Goal: Task Accomplishment & Management: Manage account settings

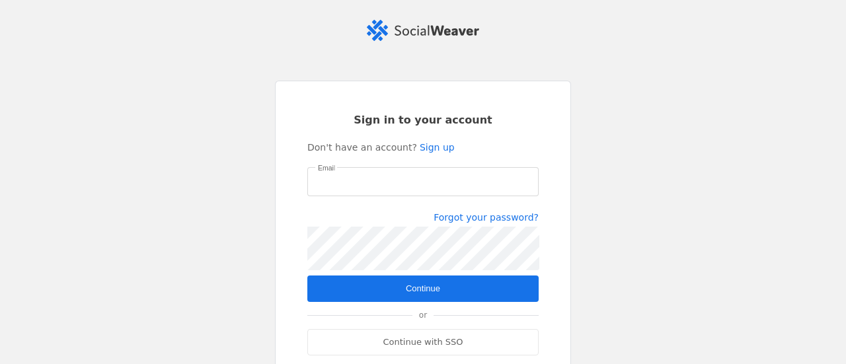
type input "[EMAIL_ADDRESS][DOMAIN_NAME]"
click at [449, 291] on span "submit" at bounding box center [422, 289] width 231 height 26
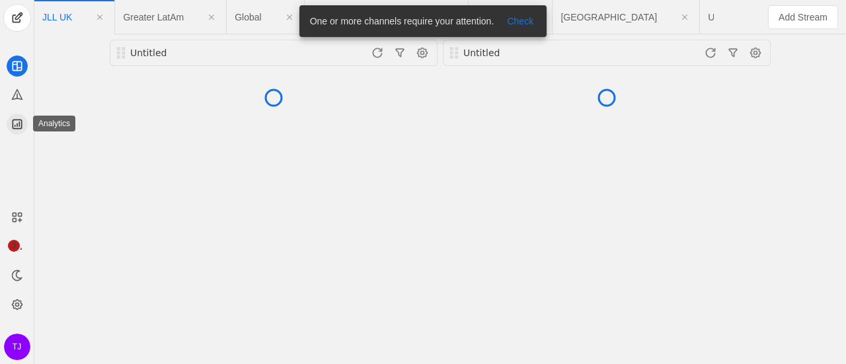
click at [18, 121] on icon at bounding box center [17, 124] width 13 height 13
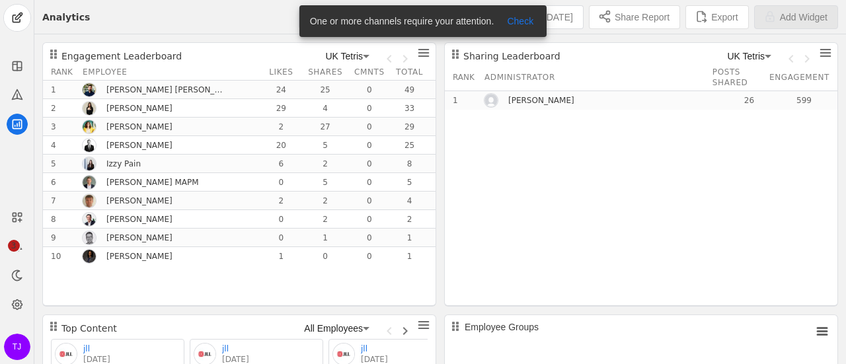
click at [225, 22] on div "All Channels Year to date [DATE] - [DATE] Share Report Export Add Widget" at bounding box center [464, 17] width 748 height 34
drag, startPoint x: 352, startPoint y: 19, endPoint x: 370, endPoint y: 57, distance: 43.2
click at [370, 57] on body "3 TJ Analytics All Channels Year to date [DATE] - [DATE] Share Report Export Ad…" at bounding box center [423, 182] width 846 height 364
click at [256, 22] on div "All Channels Year to date [DATE] - [DATE] Share Report Export Add Widget" at bounding box center [464, 17] width 748 height 34
drag, startPoint x: 270, startPoint y: 14, endPoint x: 278, endPoint y: 16, distance: 8.8
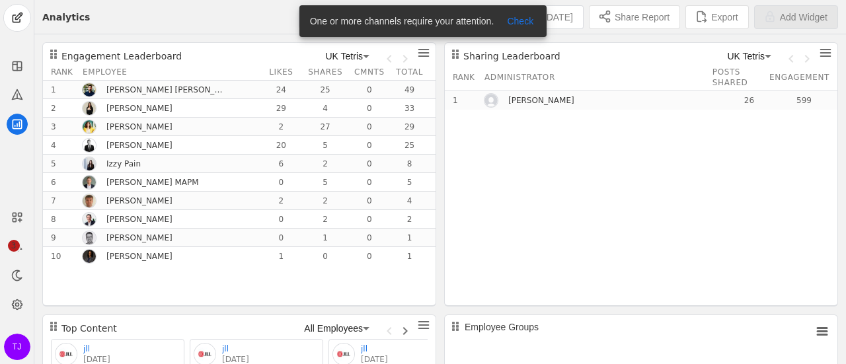
click at [278, 15] on div "All Channels Year to date [DATE] - [DATE] Share Report Export Add Widget" at bounding box center [464, 17] width 748 height 34
click at [306, 20] on span "All Channels" at bounding box center [332, 17] width 52 height 11
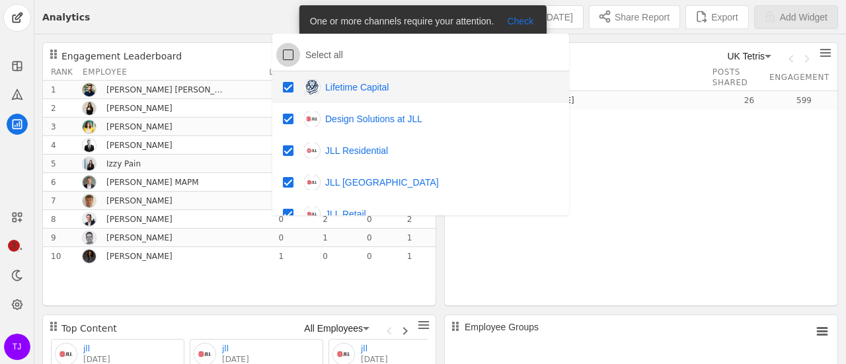
click at [291, 57] on input "checkbox" at bounding box center [288, 55] width 24 height 24
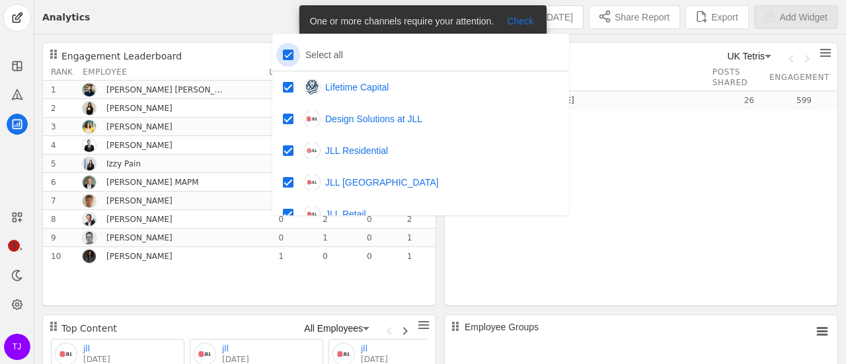
click at [291, 57] on input "checkbox" at bounding box center [288, 55] width 24 height 24
checkbox input "false"
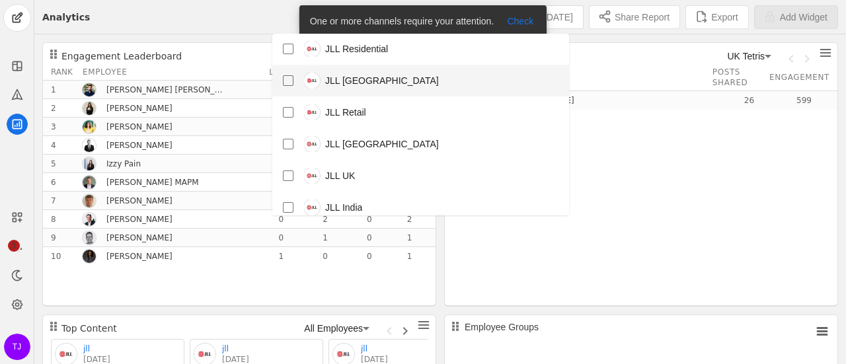
scroll to position [132, 0]
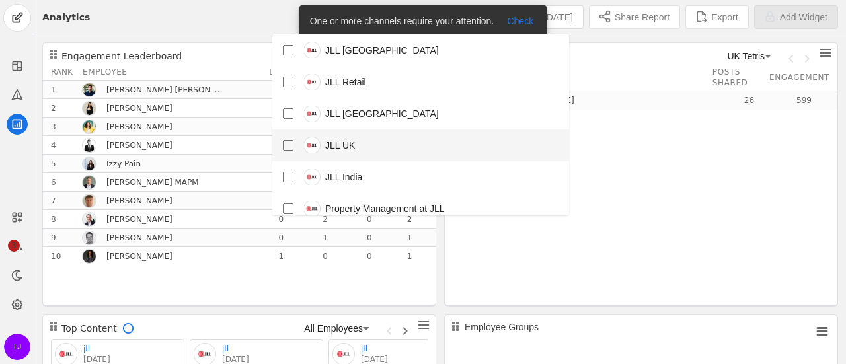
click at [292, 143] on mat-pseudo-checkbox at bounding box center [288, 145] width 11 height 11
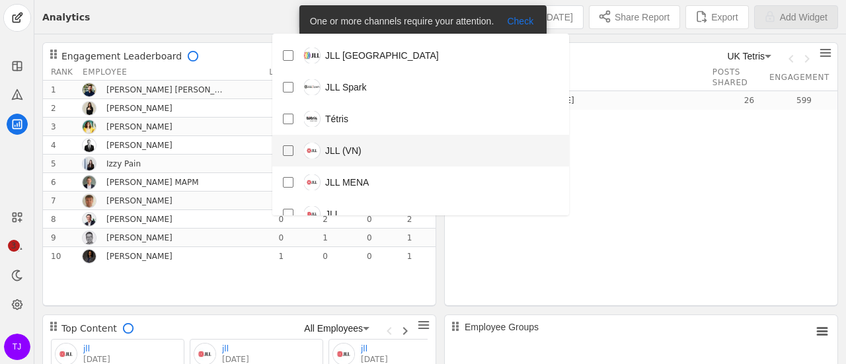
scroll to position [330, 0]
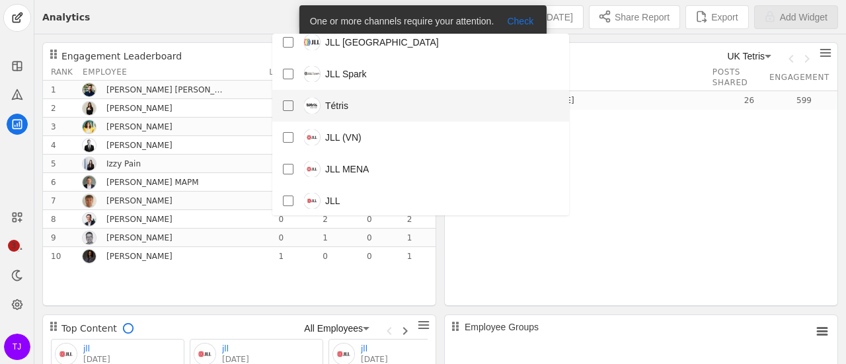
click at [286, 108] on mat-pseudo-checkbox at bounding box center [288, 105] width 11 height 11
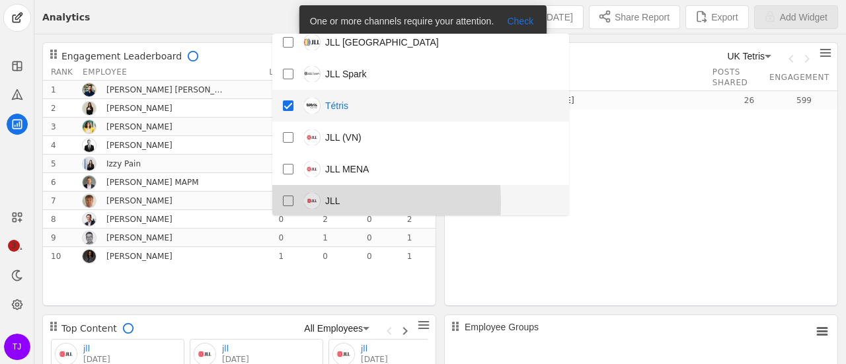
click at [283, 203] on mat-pseudo-checkbox at bounding box center [288, 201] width 11 height 11
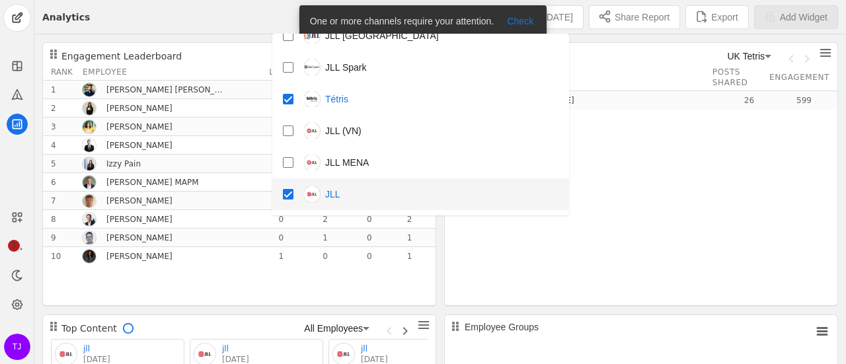
click at [243, 26] on div at bounding box center [423, 182] width 846 height 364
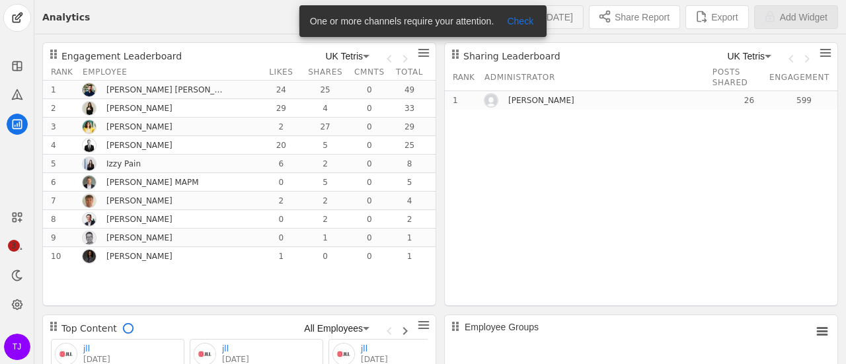
click at [556, 19] on span "[DATE] - [DATE]" at bounding box center [539, 17] width 67 height 13
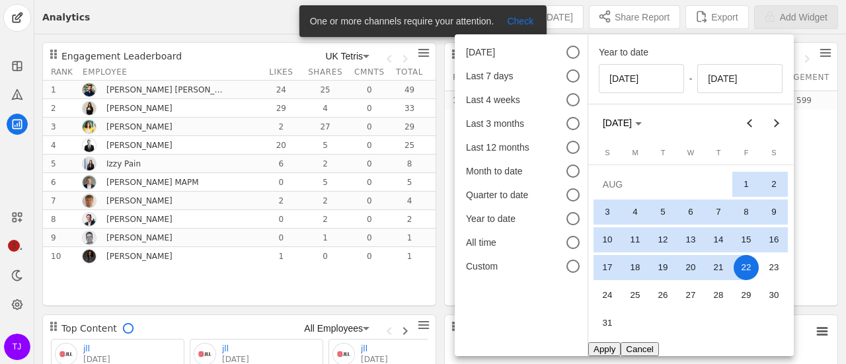
click at [605, 350] on button "Apply" at bounding box center [604, 349] width 32 height 14
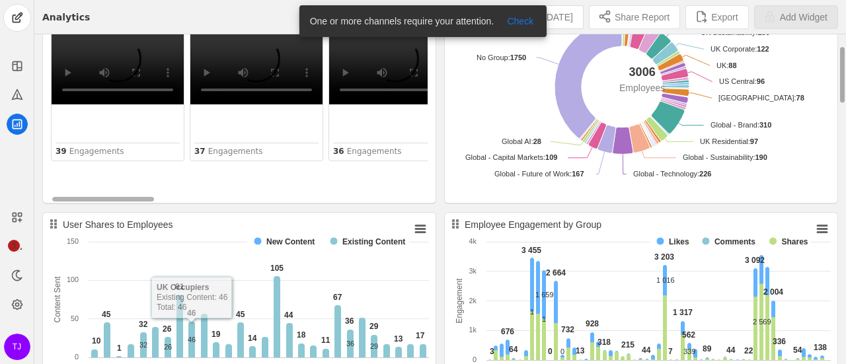
scroll to position [66, 0]
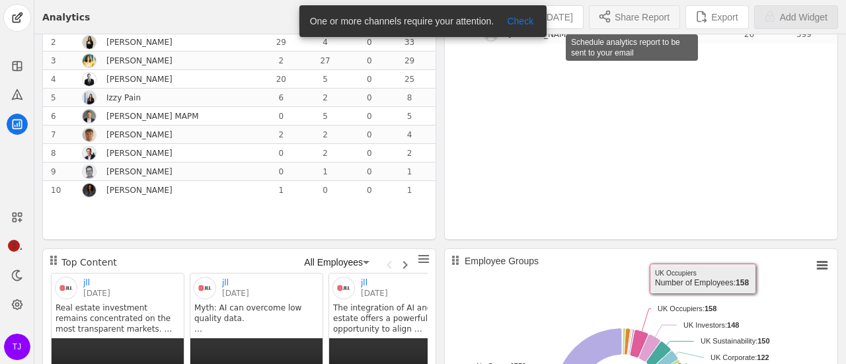
click at [627, 19] on span "Share Report" at bounding box center [642, 17] width 55 height 13
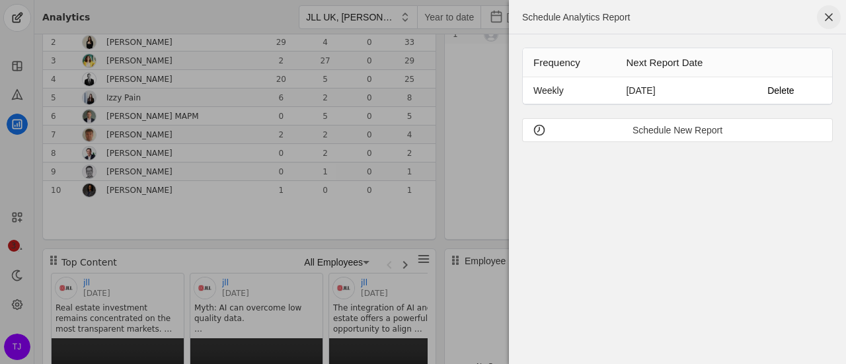
click at [825, 17] on span "button" at bounding box center [829, 17] width 24 height 24
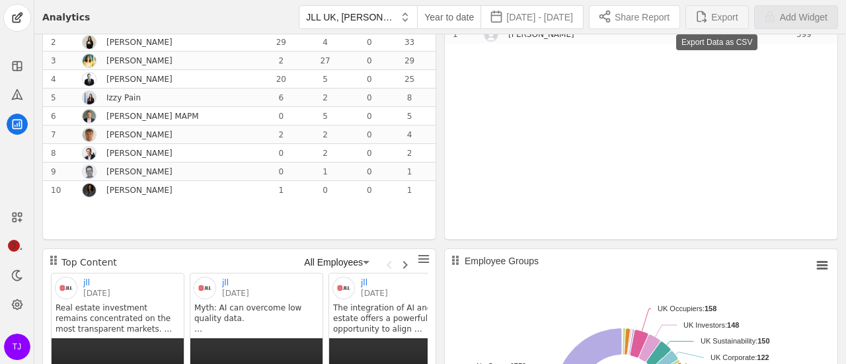
click at [728, 21] on span "Export" at bounding box center [724, 17] width 26 height 13
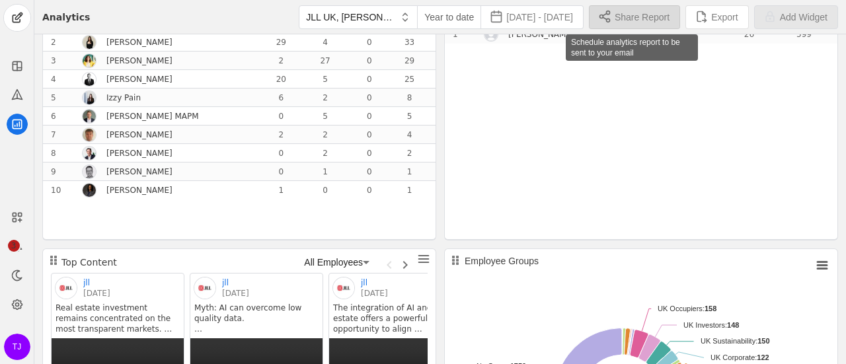
click at [650, 14] on span "Share Report" at bounding box center [642, 17] width 55 height 13
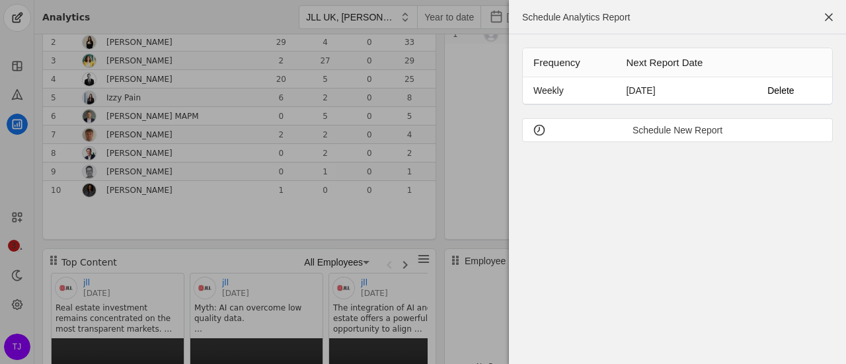
click at [679, 63] on th "Next Report Date" at bounding box center [681, 62] width 133 height 29
click at [550, 65] on th "Frequency" at bounding box center [569, 62] width 93 height 29
click at [835, 19] on span "button" at bounding box center [829, 17] width 24 height 24
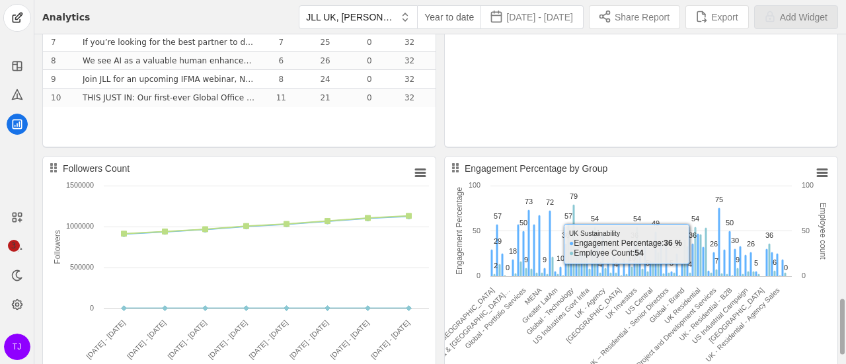
scroll to position [1583, 0]
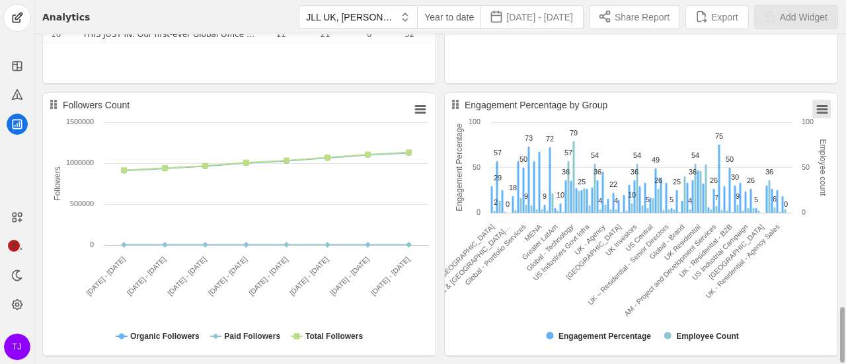
click at [820, 110] on rect "Engagement Percentage by Group" at bounding box center [821, 109] width 19 height 19
click at [820, 110] on div "Download CSV Widget Settings Remove Widget" at bounding box center [794, 151] width 109 height 103
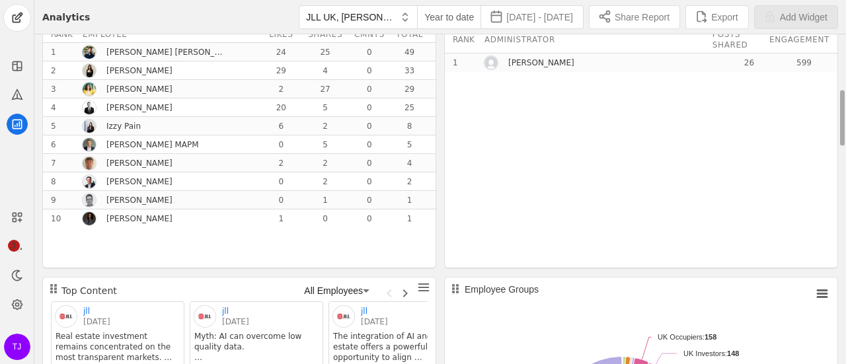
scroll to position [0, 0]
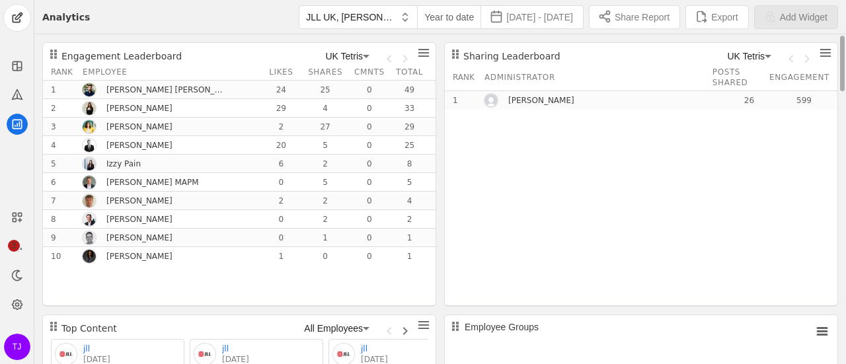
click at [366, 52] on icon at bounding box center [366, 56] width 16 height 16
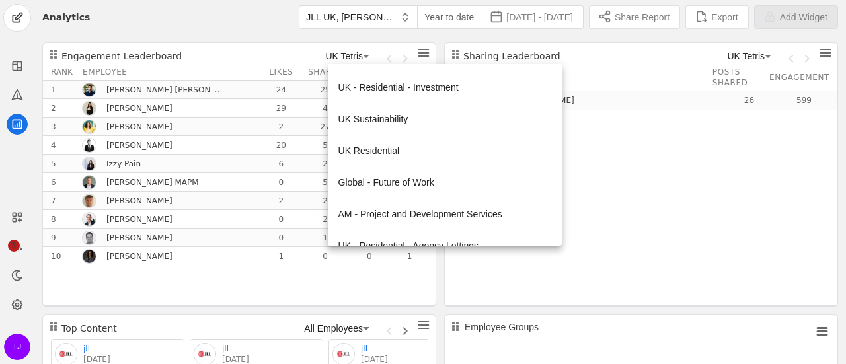
scroll to position [933, 0]
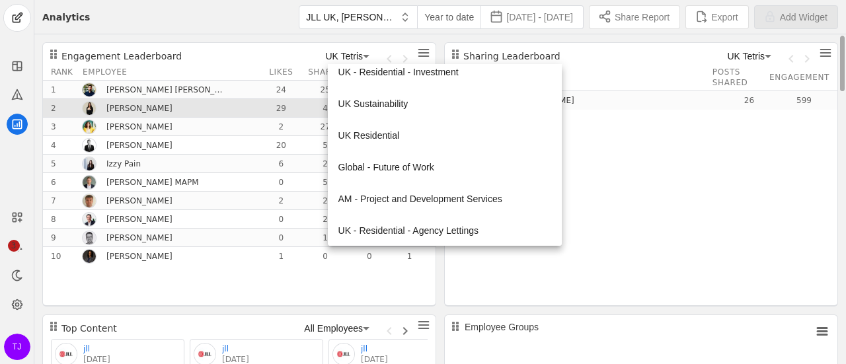
click at [406, 106] on span "UK Sustainability" at bounding box center [373, 103] width 70 height 13
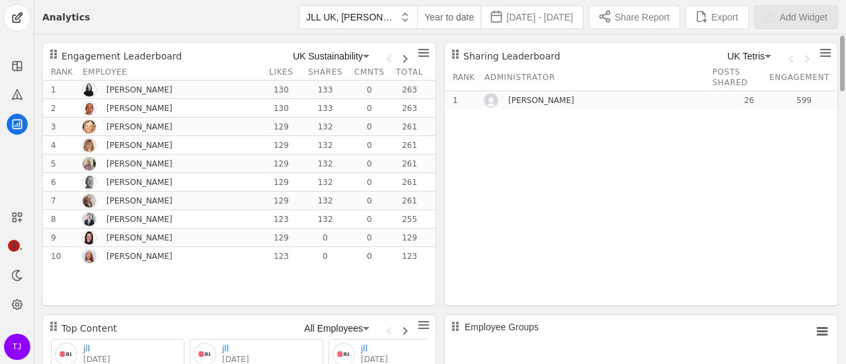
click at [366, 56] on icon at bounding box center [366, 56] width 7 height 3
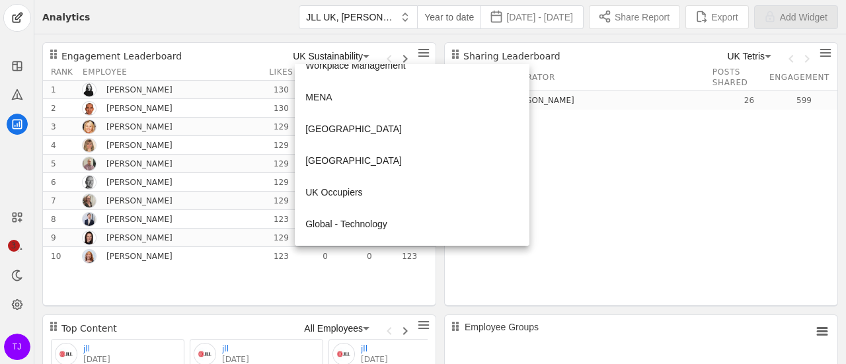
scroll to position [330, 0]
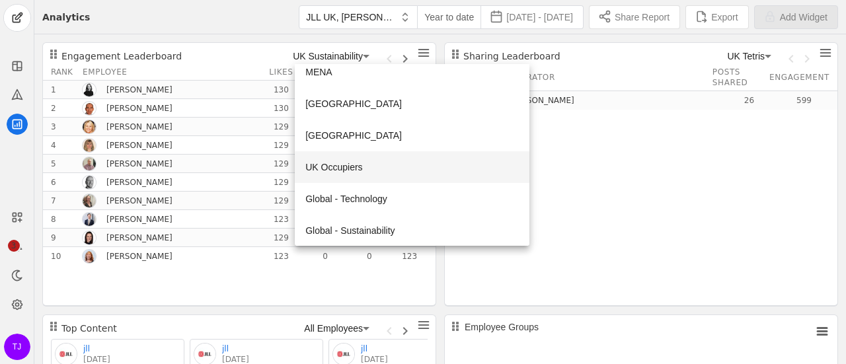
click at [358, 166] on span "UK Occupiers" at bounding box center [333, 167] width 57 height 13
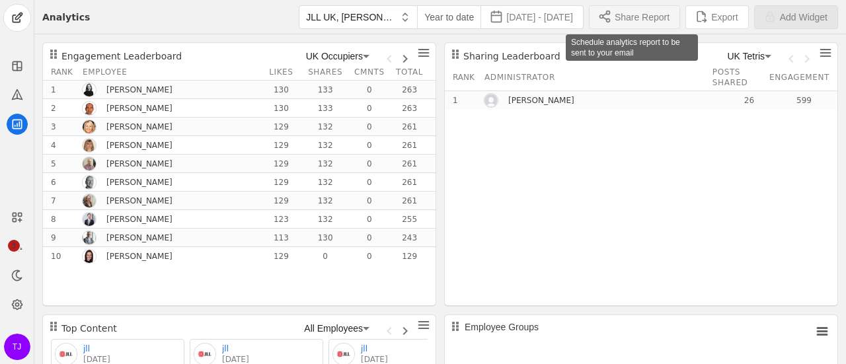
click at [638, 15] on span "Share Report" at bounding box center [642, 17] width 55 height 13
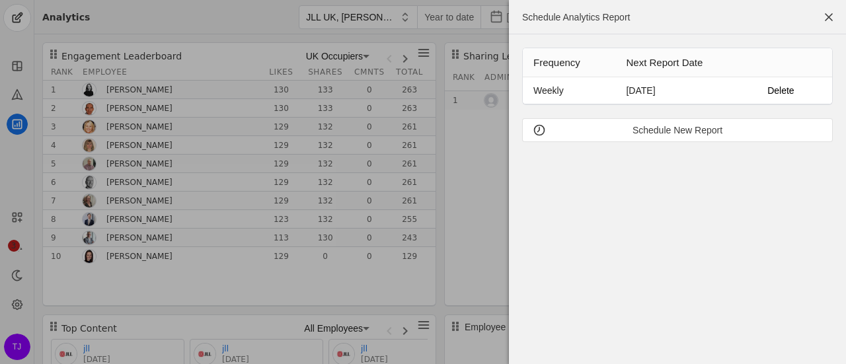
click at [652, 94] on td "[DATE]" at bounding box center [681, 90] width 133 height 26
click at [776, 89] on span "Delete" at bounding box center [780, 90] width 26 height 13
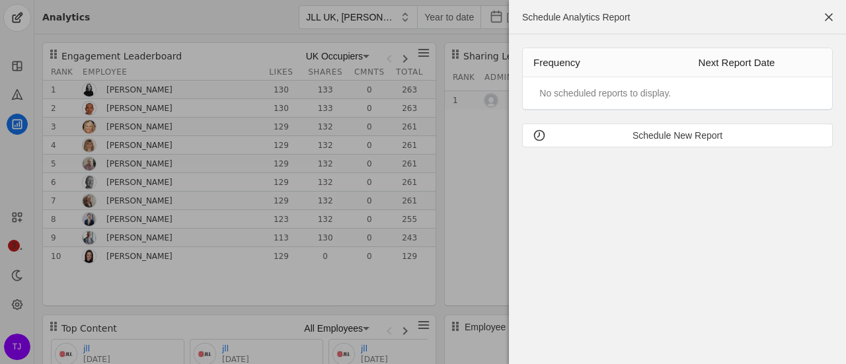
click at [602, 94] on td "No scheduled reports to display." at bounding box center [605, 93] width 133 height 15
click at [757, 53] on th "Next Report Date" at bounding box center [749, 62] width 122 height 29
click at [751, 66] on th "Next Report Date" at bounding box center [749, 62] width 122 height 29
click at [653, 132] on div "Schedule New Report" at bounding box center [677, 135] width 289 height 13
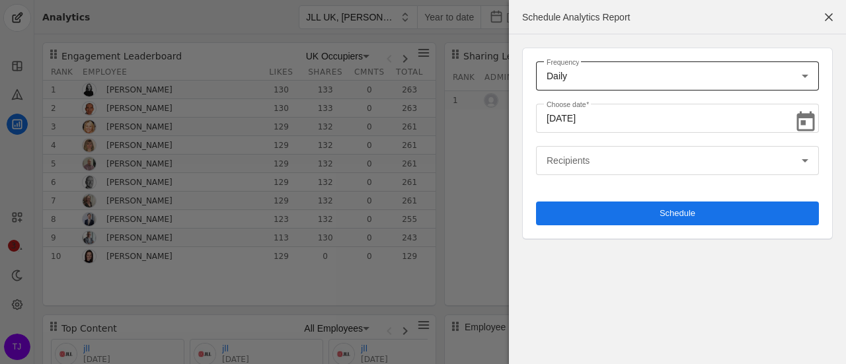
click at [809, 81] on div "Frequency Daily Weekly" at bounding box center [677, 75] width 283 height 29
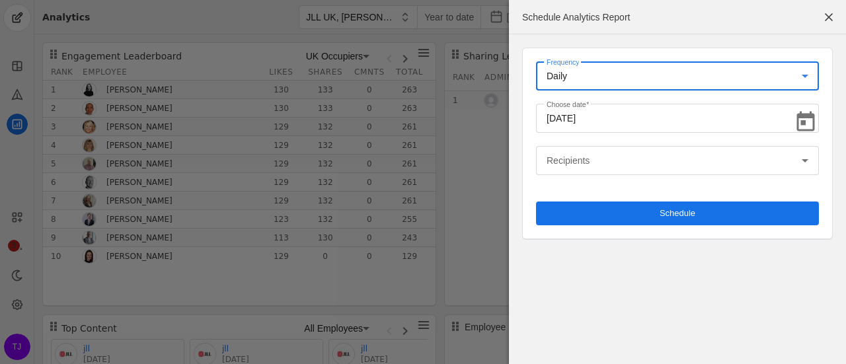
click at [802, 72] on select "Daily Weekly" at bounding box center [677, 75] width 262 height 13
click at [546, 69] on select "Daily Weekly" at bounding box center [677, 75] width 262 height 13
click at [814, 121] on icon "Open calendar" at bounding box center [806, 121] width 18 height 20
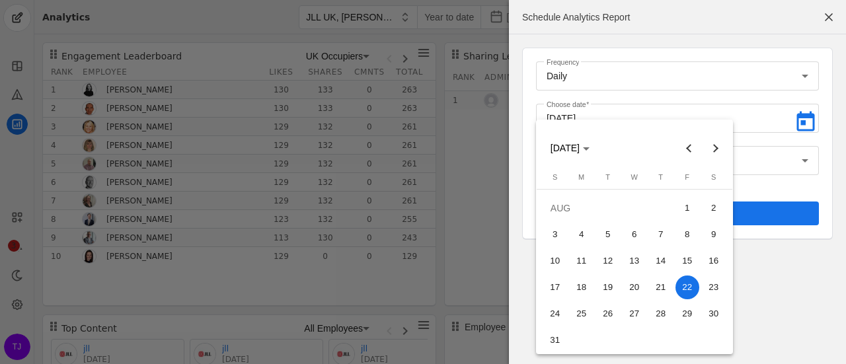
click at [689, 291] on span "22" at bounding box center [687, 288] width 24 height 24
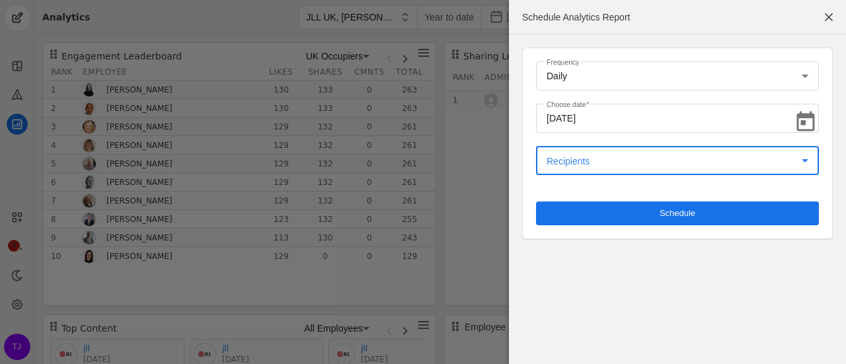
click at [808, 165] on icon at bounding box center [805, 161] width 16 height 16
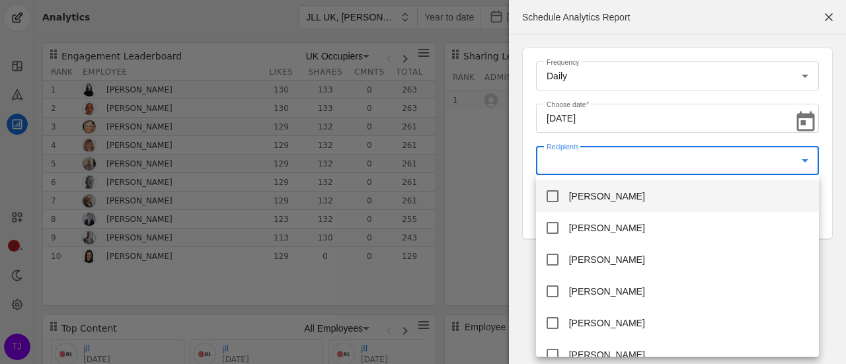
scroll to position [2869, 0]
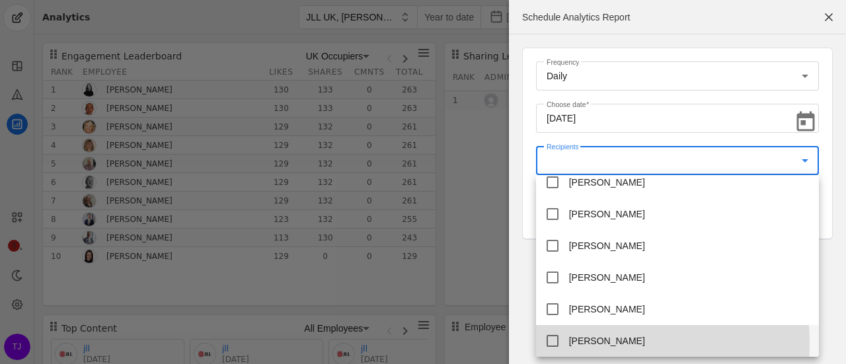
click at [552, 344] on mat-pseudo-checkbox at bounding box center [552, 341] width 12 height 12
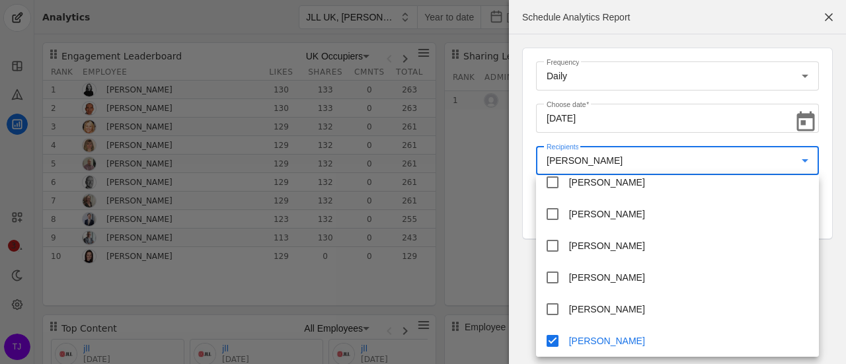
click at [821, 260] on div at bounding box center [423, 182] width 846 height 364
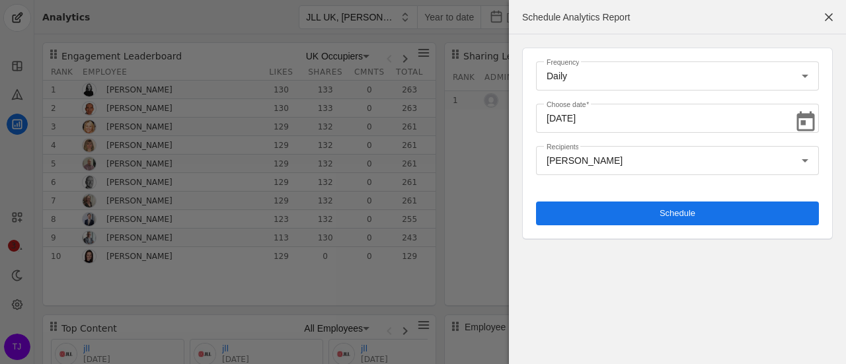
click at [681, 213] on span "Schedule" at bounding box center [677, 213] width 36 height 13
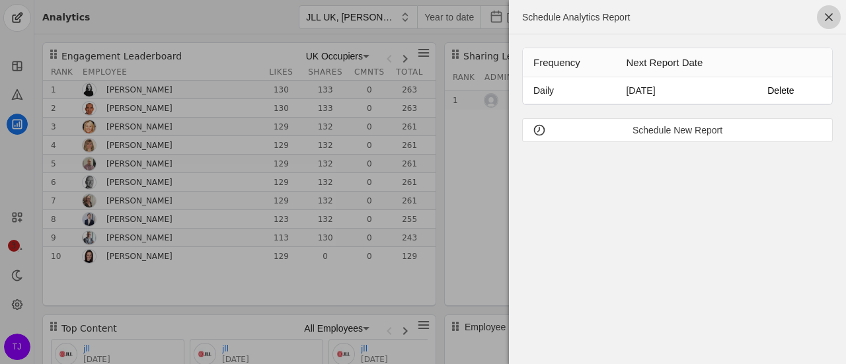
click at [831, 20] on span "button" at bounding box center [829, 17] width 24 height 24
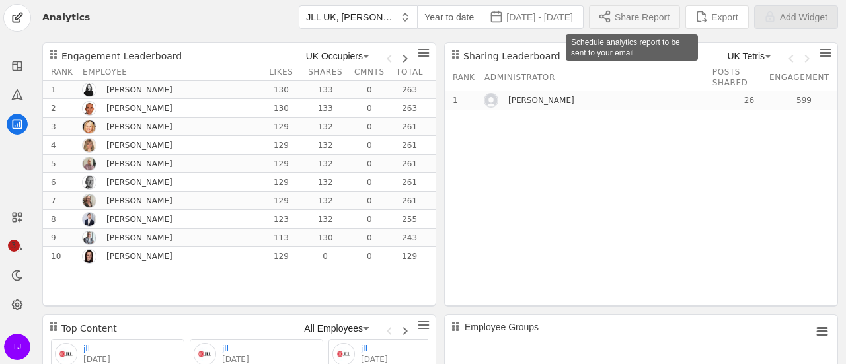
click at [642, 22] on span "Share Report" at bounding box center [642, 17] width 55 height 13
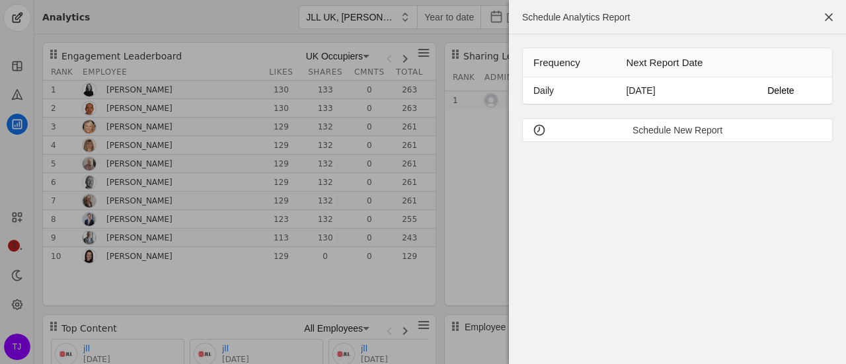
click at [664, 245] on div "Frequency Next Report Date Daily [DATE] Delete Schedule New Report" at bounding box center [677, 199] width 337 height 331
click at [494, 240] on div at bounding box center [423, 182] width 846 height 364
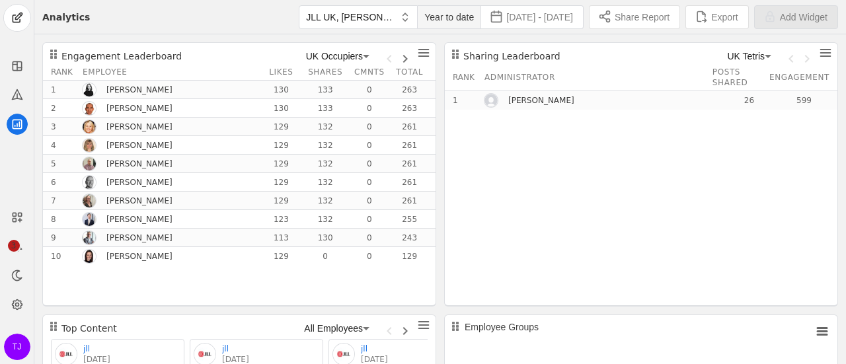
click at [424, 19] on span "Year to date" at bounding box center [449, 17] width 50 height 13
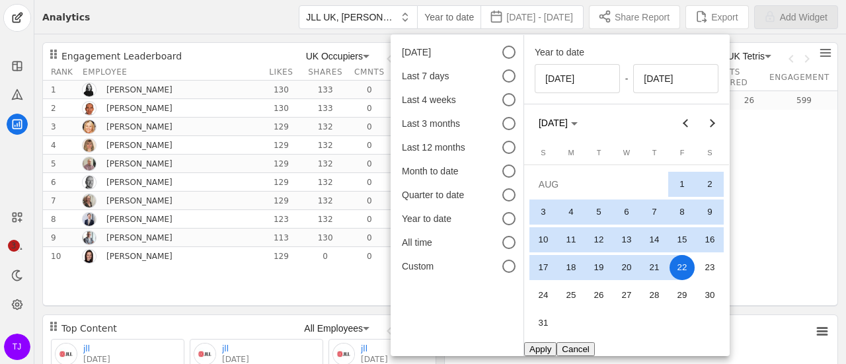
click at [161, 13] on div at bounding box center [423, 182] width 846 height 364
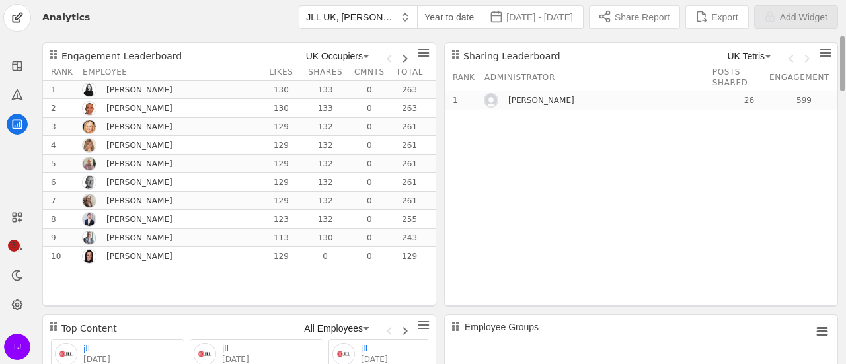
click at [365, 54] on icon at bounding box center [366, 56] width 16 height 16
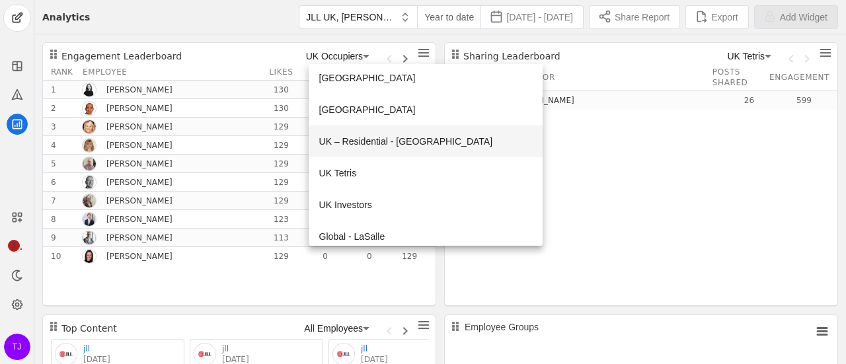
scroll to position [598, 0]
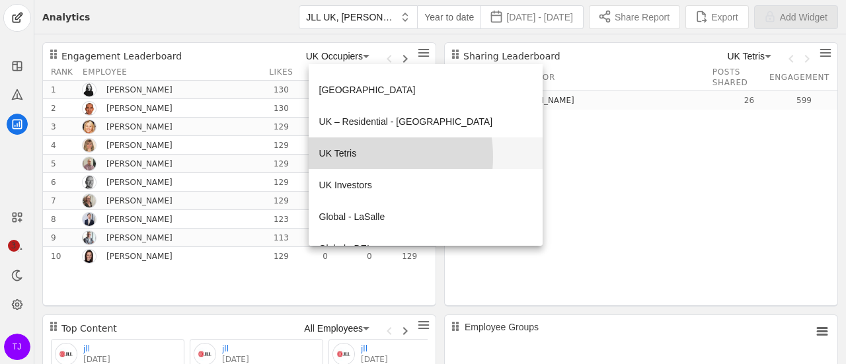
click at [348, 157] on span "UK Tetris" at bounding box center [338, 153] width 38 height 13
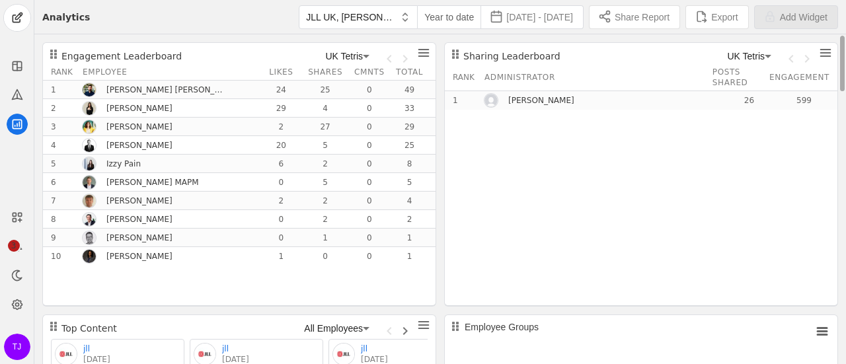
click at [358, 54] on icon at bounding box center [366, 56] width 16 height 16
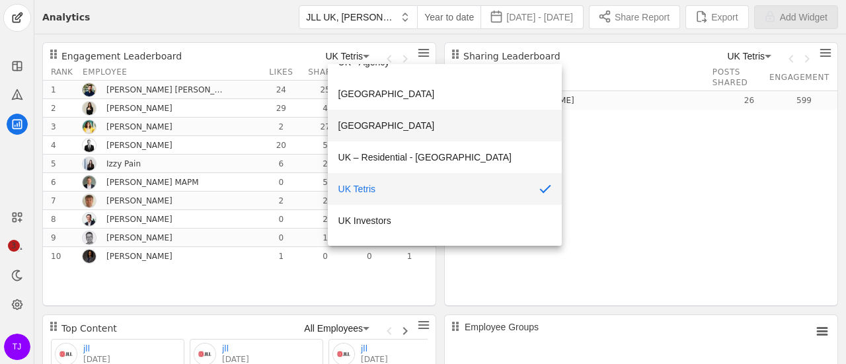
scroll to position [587, 0]
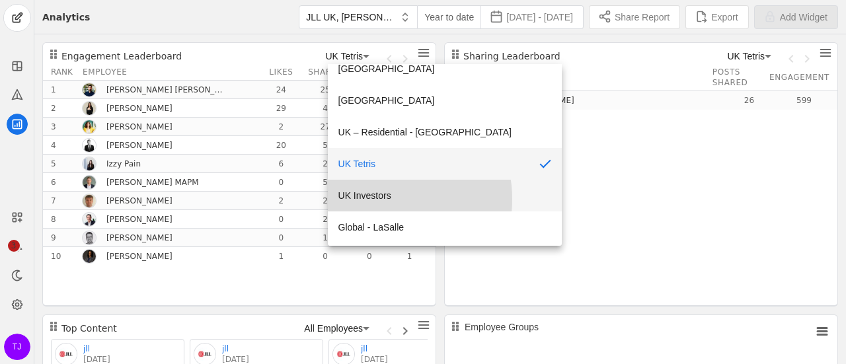
click at [370, 199] on span "UK Investors" at bounding box center [364, 195] width 53 height 13
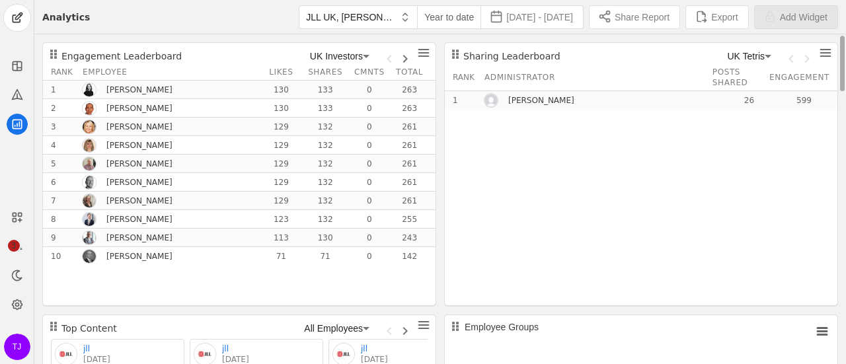
drag, startPoint x: 40, startPoint y: 4, endPoint x: 792, endPoint y: 69, distance: 755.5
click at [792, 69] on div "Analytics JLL UK, [PERSON_NAME], JLL Year to date [DATE] - [DATE] Share Report …" at bounding box center [439, 182] width 811 height 364
click at [180, 24] on div "JLL UK, [PERSON_NAME], JLL Year to date [DATE] - [DATE] Share Report Export Add…" at bounding box center [464, 17] width 748 height 34
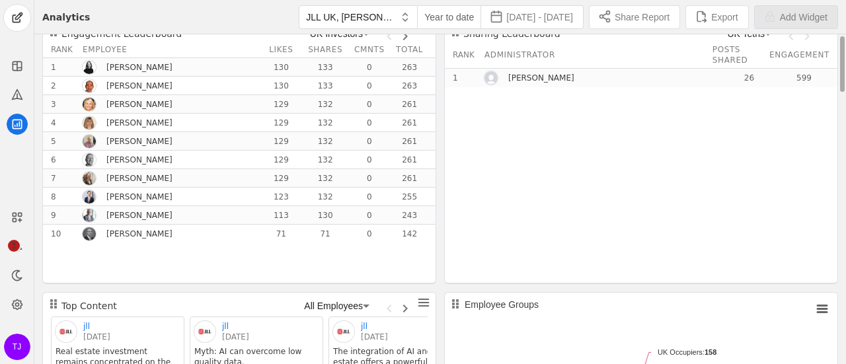
scroll to position [0, 0]
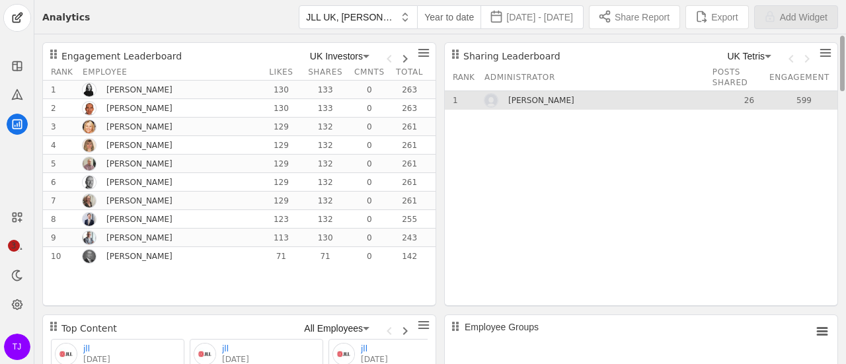
click at [745, 100] on div "26" at bounding box center [749, 100] width 10 height 0
click at [523, 103] on div "[PERSON_NAME]" at bounding box center [566, 100] width 116 height 11
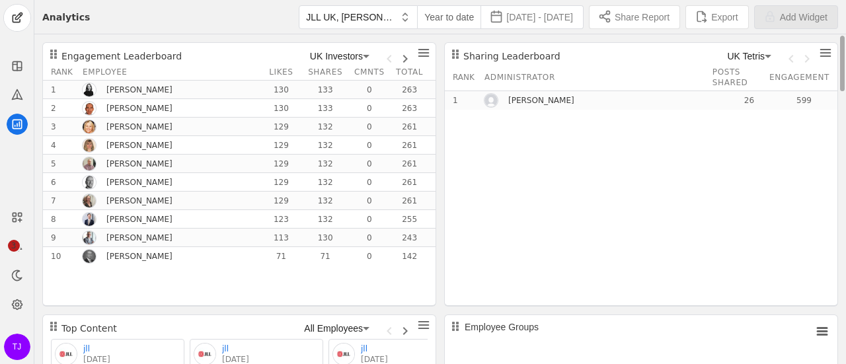
click at [481, 142] on div "Sharing Leaderboard UK Tetris Rank Administrator Posts Shared Engagement 1 [PER…" at bounding box center [641, 174] width 394 height 264
click at [367, 55] on icon at bounding box center [366, 56] width 7 height 3
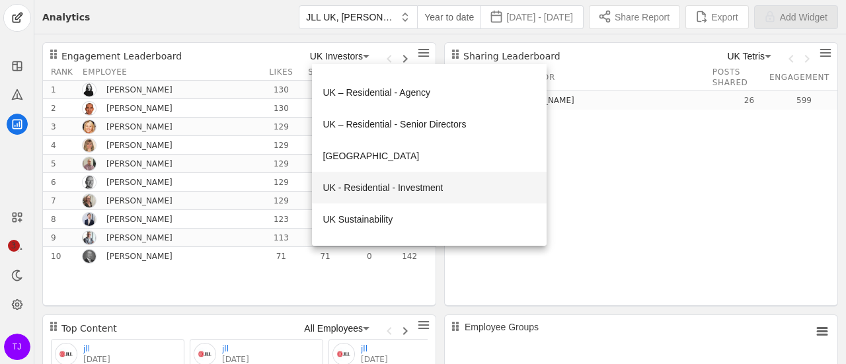
scroll to position [884, 0]
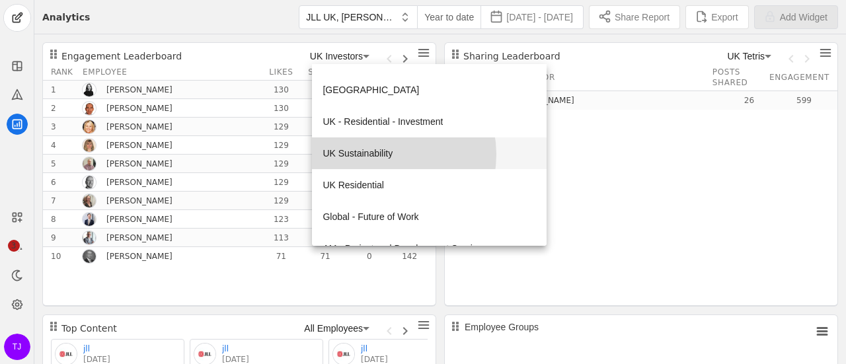
click at [383, 154] on span "UK Sustainability" at bounding box center [357, 153] width 70 height 13
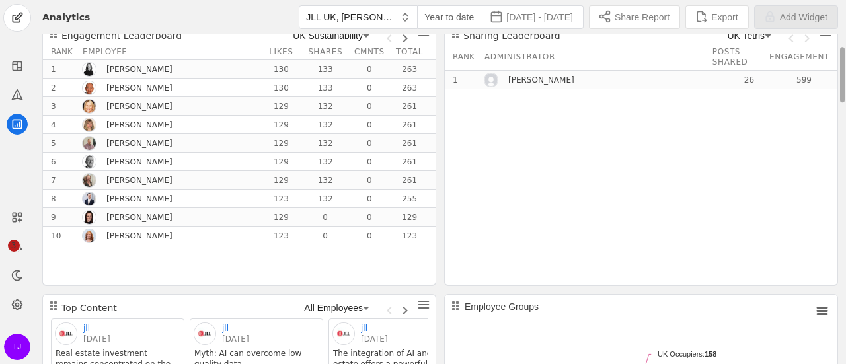
scroll to position [0, 0]
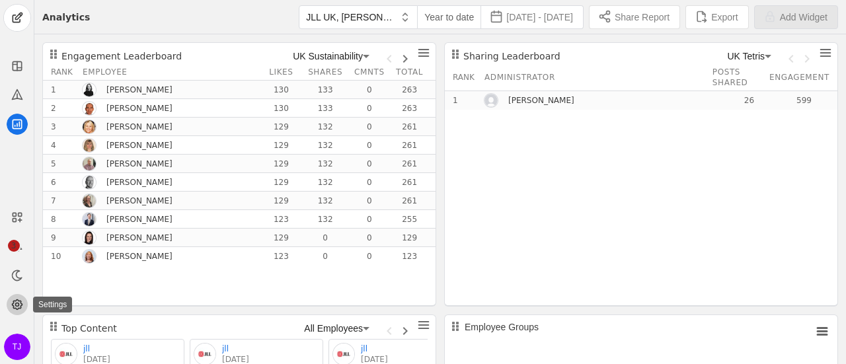
click at [15, 305] on circle at bounding box center [16, 304] width 3 height 3
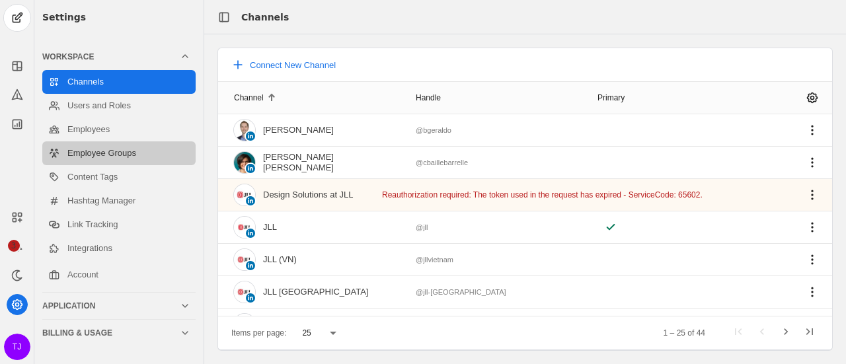
click at [118, 153] on link "Employee Groups" at bounding box center [118, 153] width 153 height 24
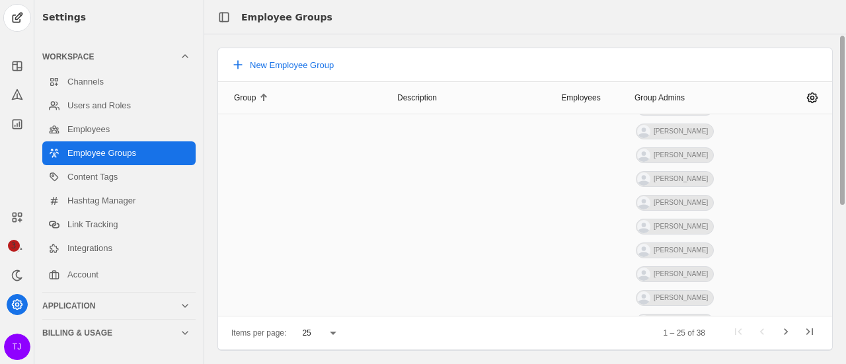
scroll to position [1586, 0]
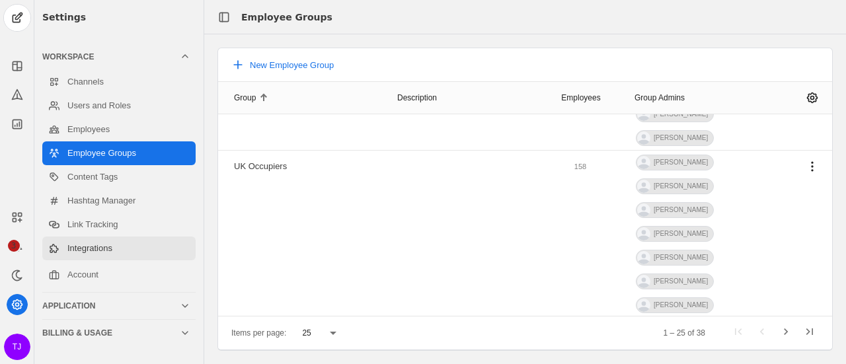
scroll to position [1801, 0]
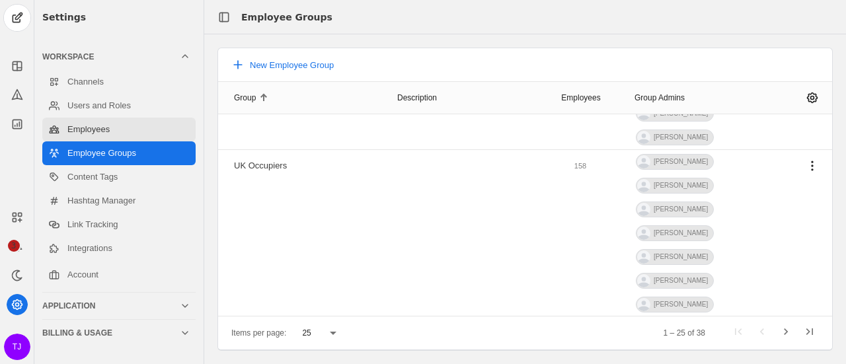
click at [97, 129] on link "Employees" at bounding box center [118, 130] width 153 height 24
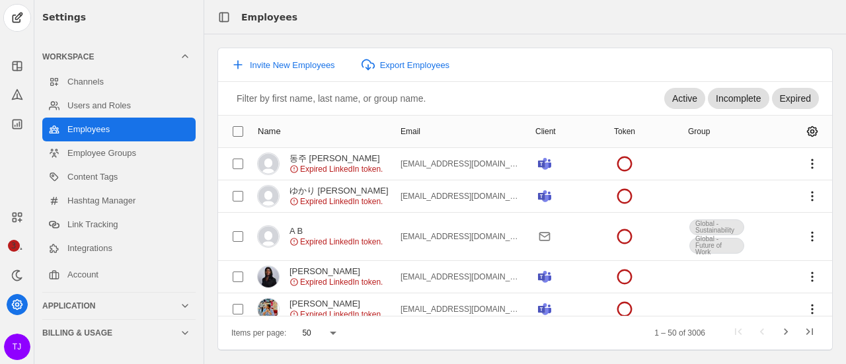
click at [266, 91] on input at bounding box center [452, 99] width 430 height 16
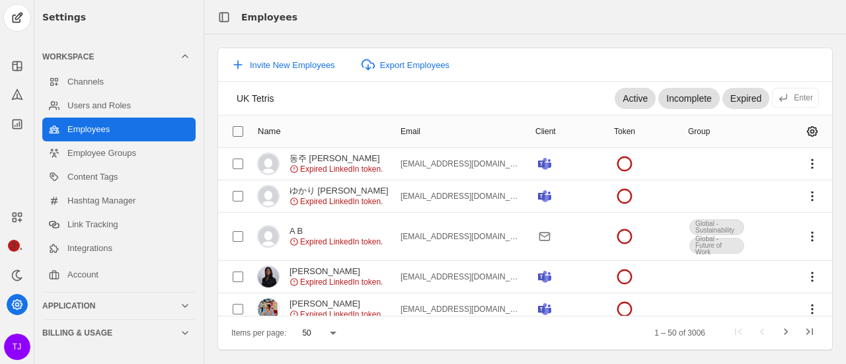
click at [346, 94] on input "UK Tetris" at bounding box center [427, 99] width 381 height 16
click at [279, 103] on input "UK Tetris" at bounding box center [427, 99] width 381 height 16
click at [262, 104] on input "UK Tetris" at bounding box center [427, 99] width 381 height 16
drag, startPoint x: 293, startPoint y: 103, endPoint x: 172, endPoint y: 109, distance: 121.7
click at [172, 109] on div "Employees Invite New Employees Export Employees UK Tetris Active Incomplete Exp…" at bounding box center [439, 182] width 811 height 364
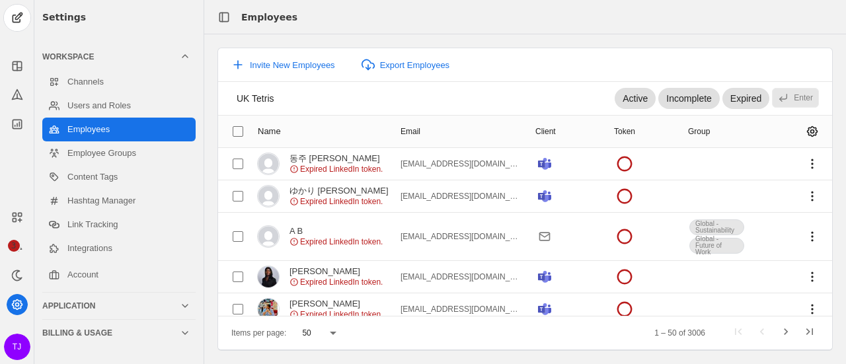
type input "UK Tetris"
click at [810, 94] on div "Enter" at bounding box center [806, 98] width 24 height 11
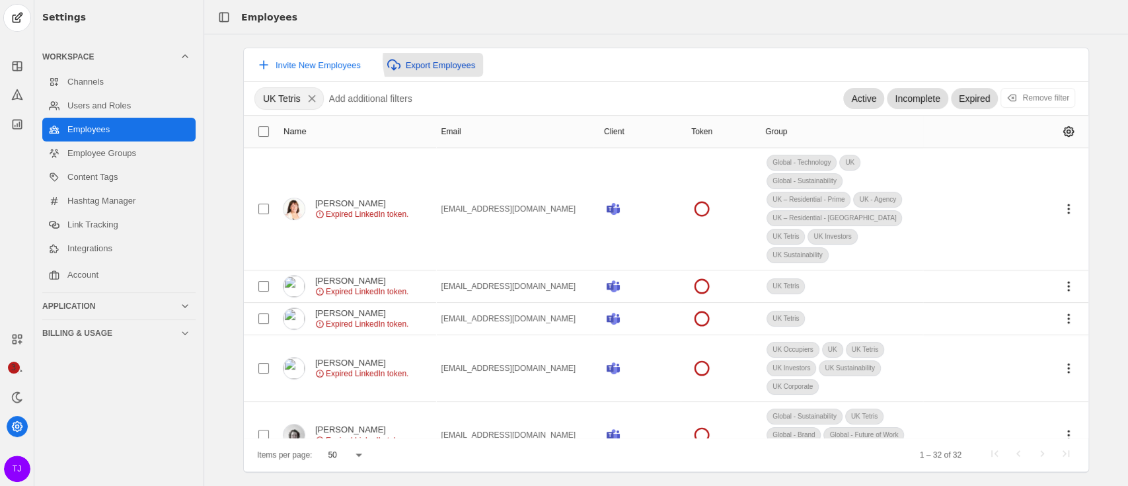
click at [455, 58] on button "Export Employees" at bounding box center [431, 65] width 104 height 24
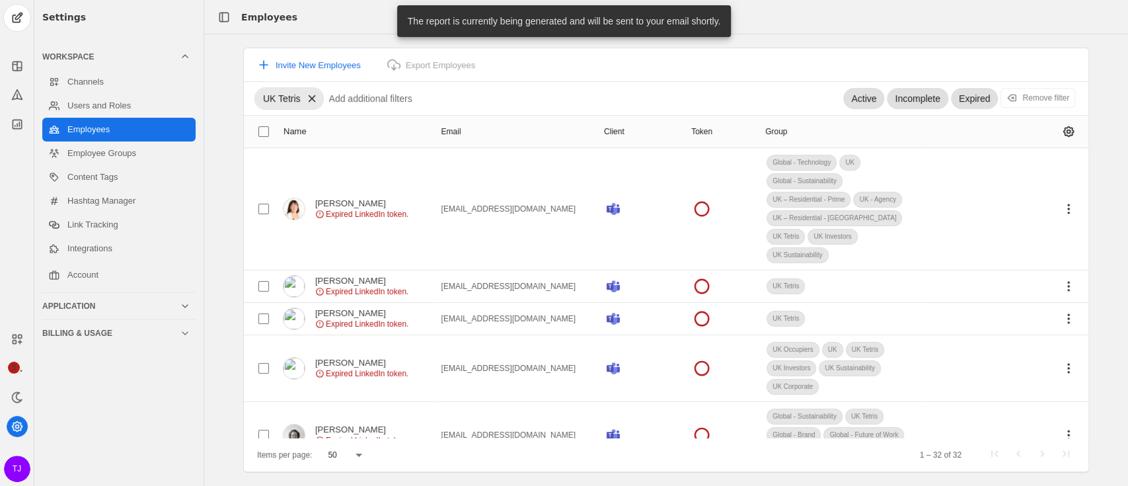
click at [313, 99] on app-icon at bounding box center [312, 99] width 22 height 12
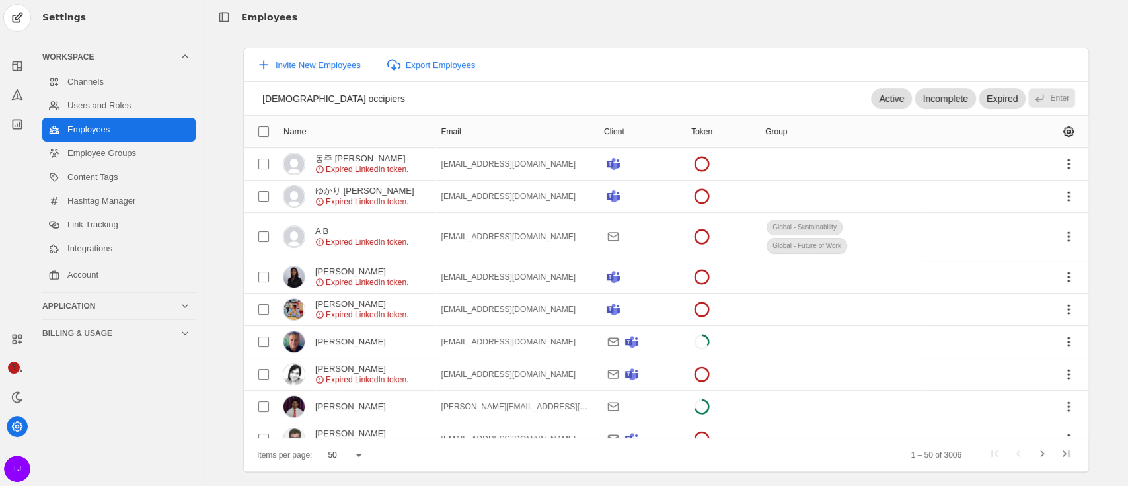
type input "[DEMOGRAPHIC_DATA] occipiers"
click at [845, 102] on div "Enter" at bounding box center [1062, 98] width 24 height 11
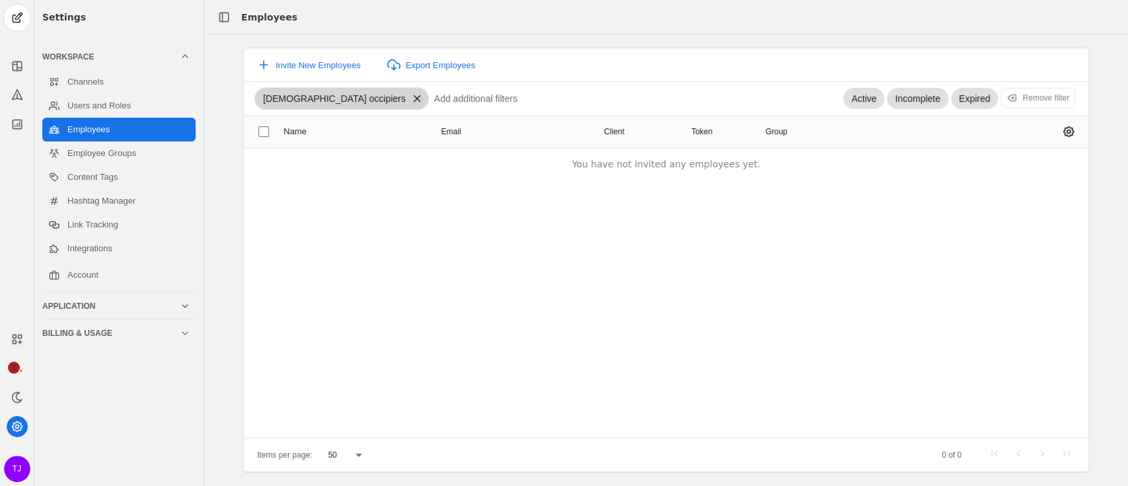
click at [406, 99] on app-icon at bounding box center [417, 99] width 22 height 12
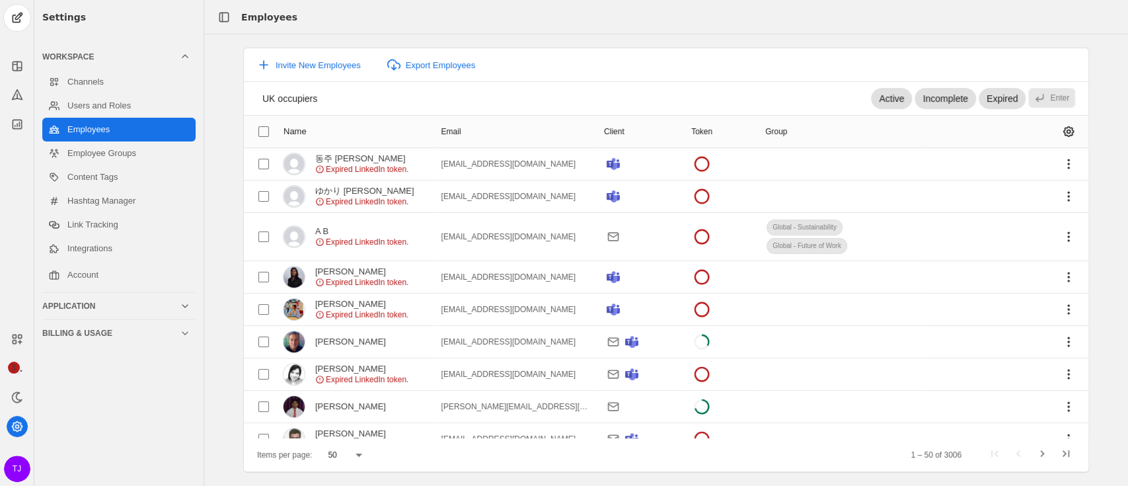
type input "UK occupiers"
click at [845, 96] on div "Enter" at bounding box center [1062, 98] width 24 height 11
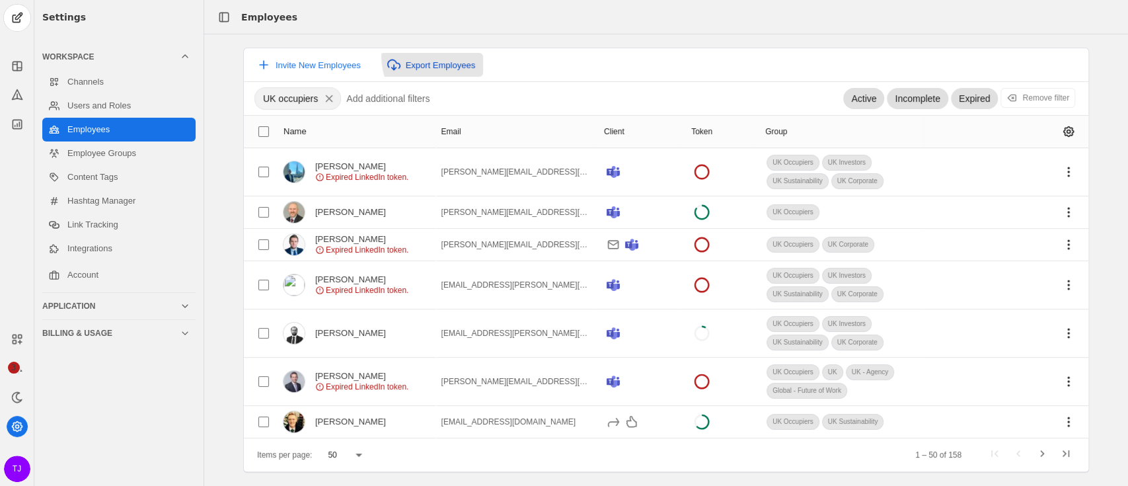
click at [447, 56] on button "Export Employees" at bounding box center [431, 65] width 104 height 24
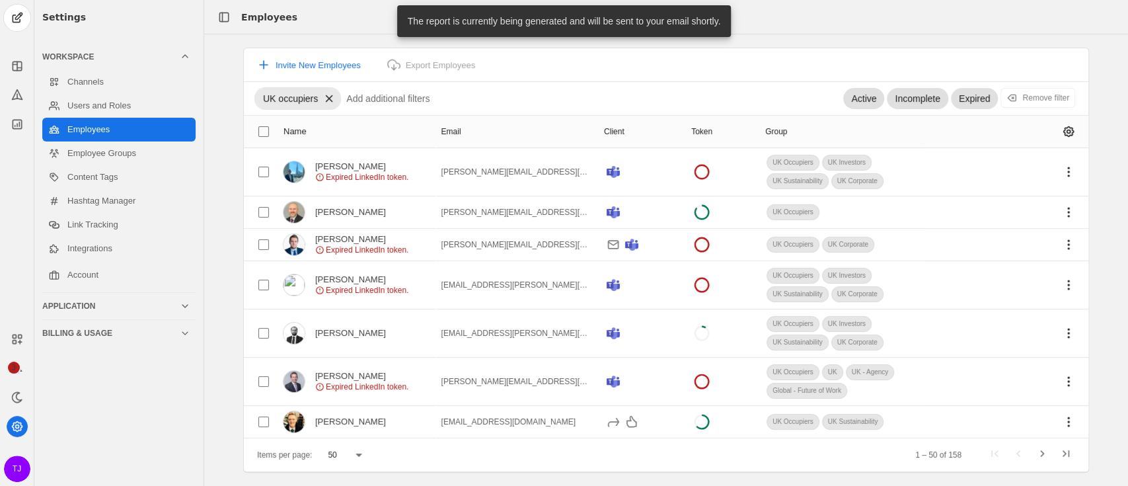
click at [321, 102] on app-icon at bounding box center [329, 99] width 22 height 12
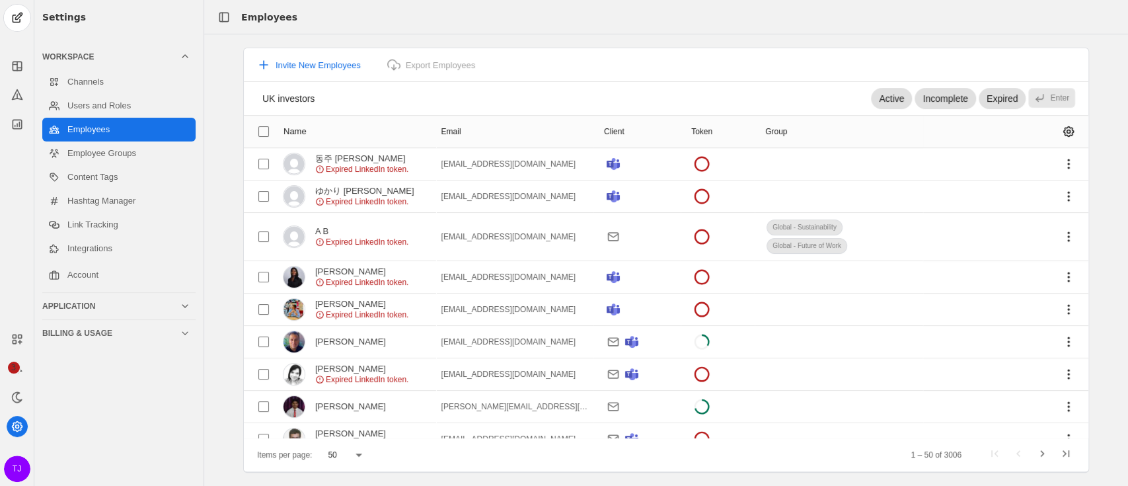
type input "UK investors"
click at [845, 94] on div "Enter" at bounding box center [1062, 98] width 24 height 11
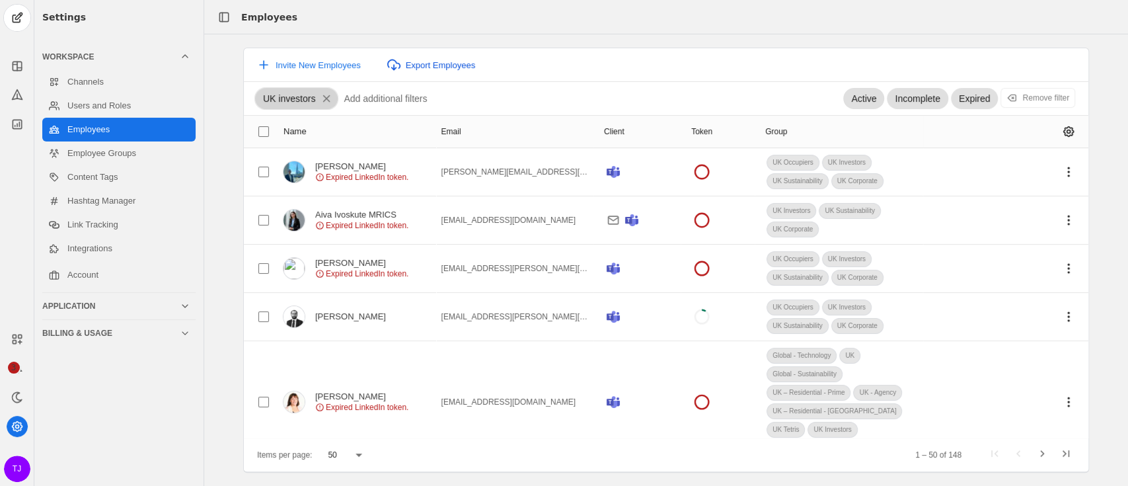
click at [449, 65] on span "Export Employees" at bounding box center [441, 65] width 70 height 10
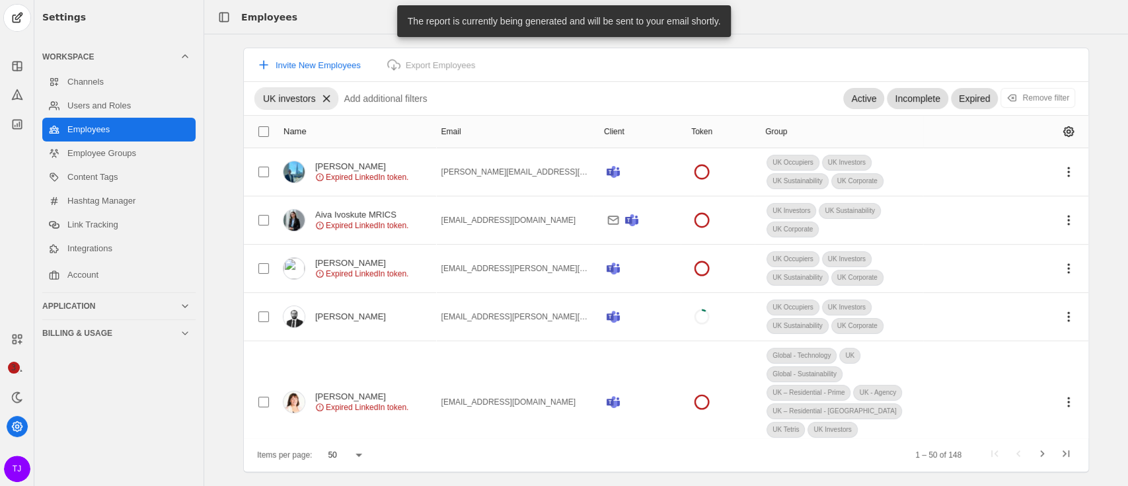
click at [324, 103] on app-icon at bounding box center [326, 99] width 22 height 12
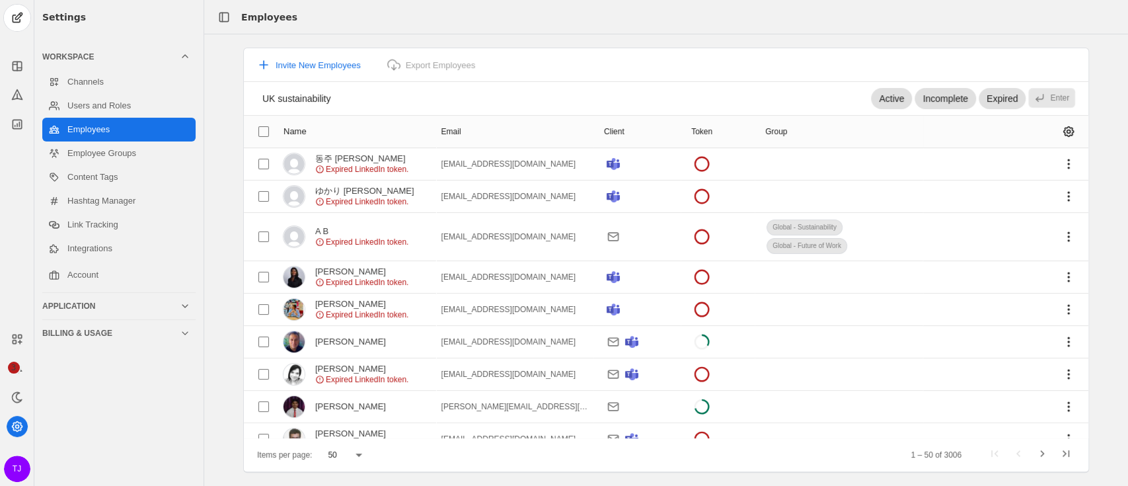
type input "UK sustainability"
click at [845, 94] on app-icon at bounding box center [1039, 97] width 21 height 13
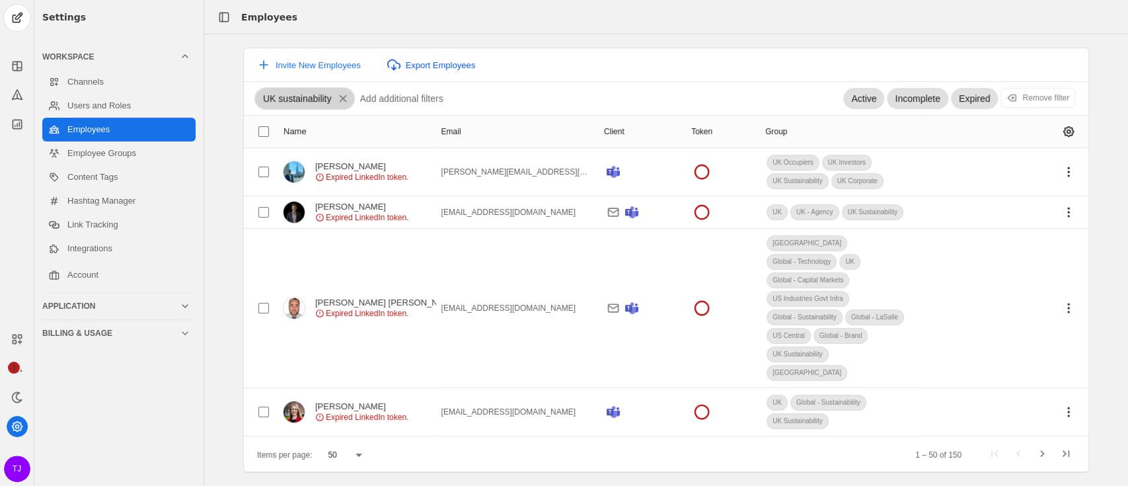
click at [430, 65] on span "Export Employees" at bounding box center [441, 65] width 70 height 10
